Goal: Find specific page/section: Find specific page/section

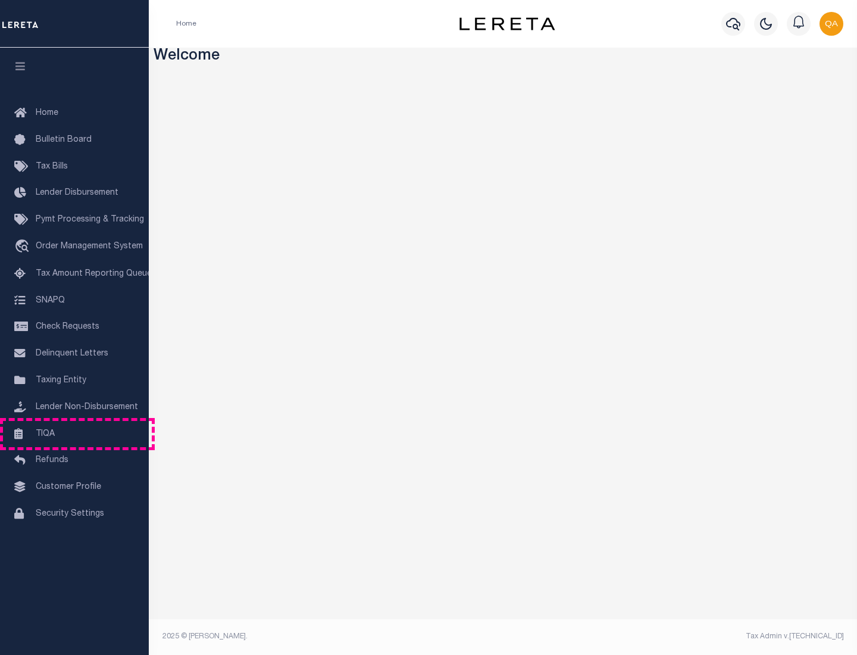
click at [74, 433] on link "TIQA" at bounding box center [74, 434] width 149 height 27
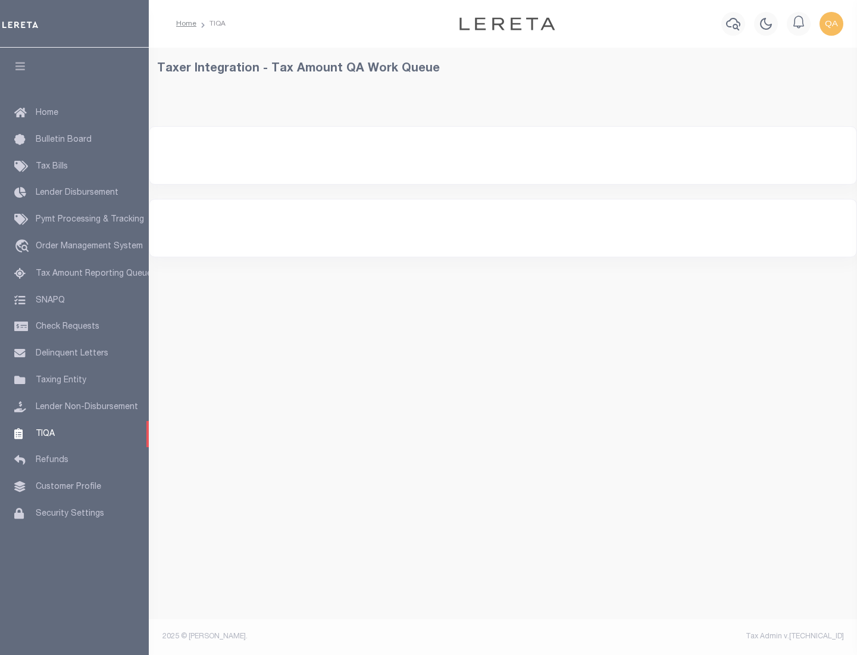
select select "200"
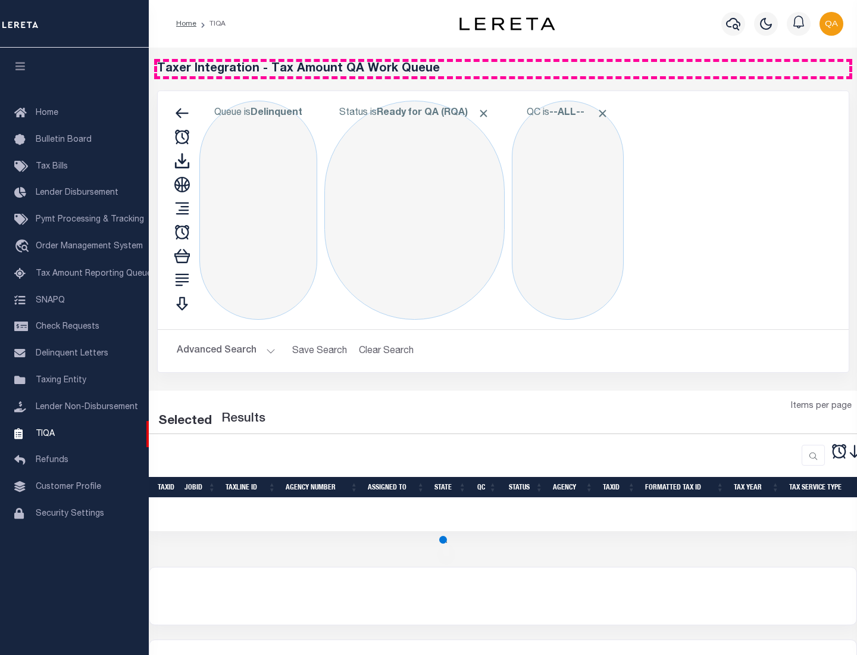
select select "200"
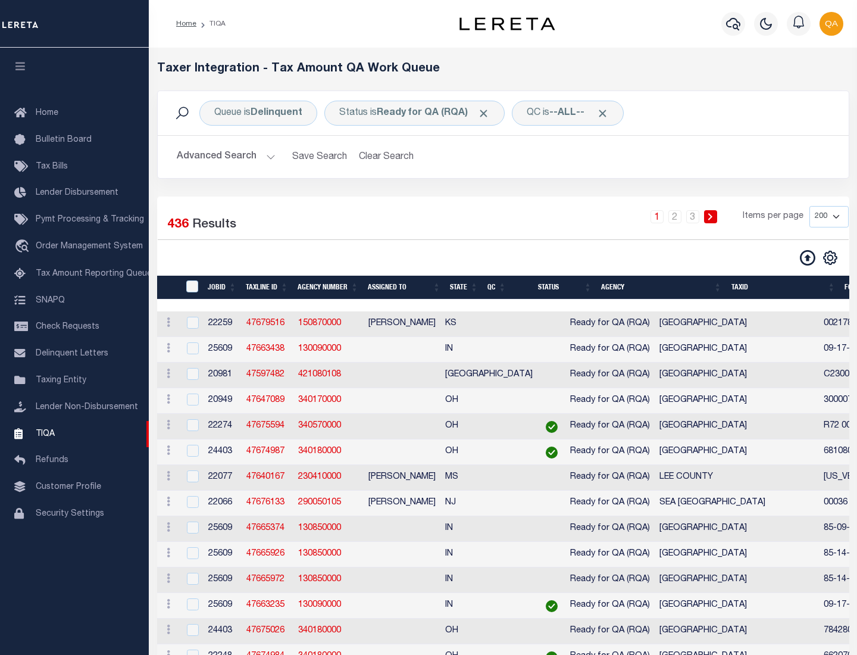
click at [487, 113] on span "Click to Remove" at bounding box center [483, 113] width 12 height 12
